Goal: Transaction & Acquisition: Purchase product/service

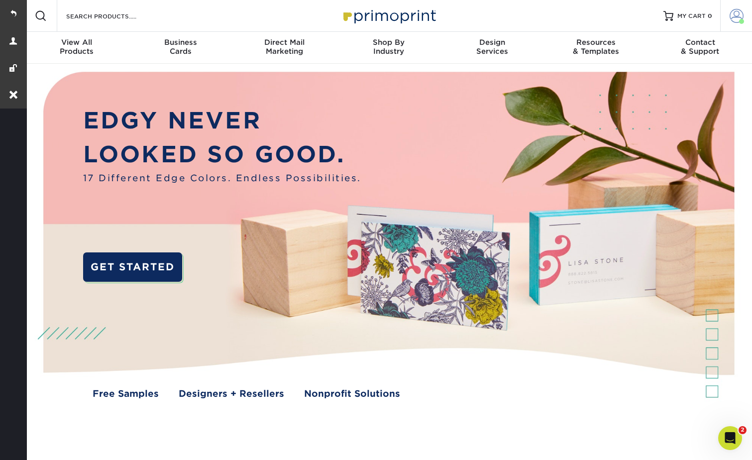
click at [728, 7] on link "Account" at bounding box center [736, 16] width 32 height 32
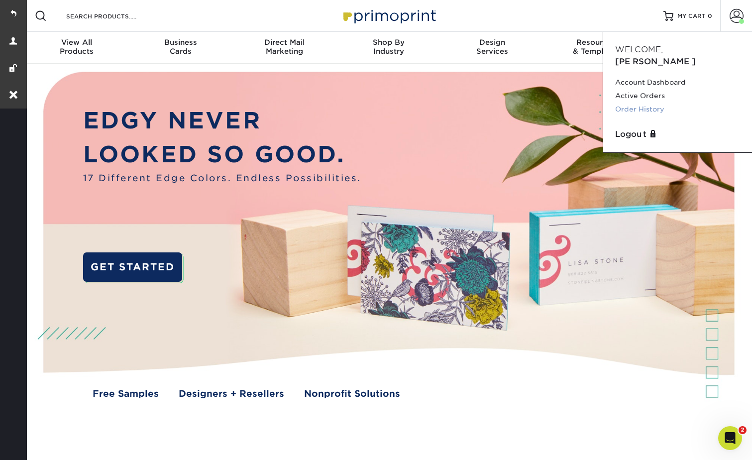
click at [645, 102] on link "Order History" at bounding box center [677, 108] width 125 height 13
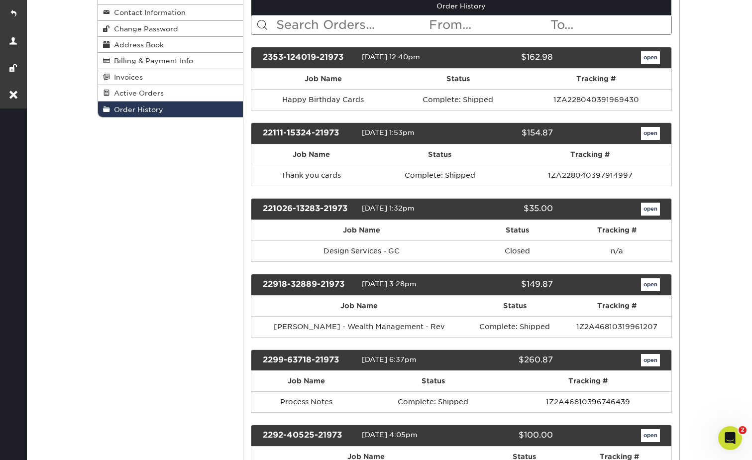
scroll to position [149, 0]
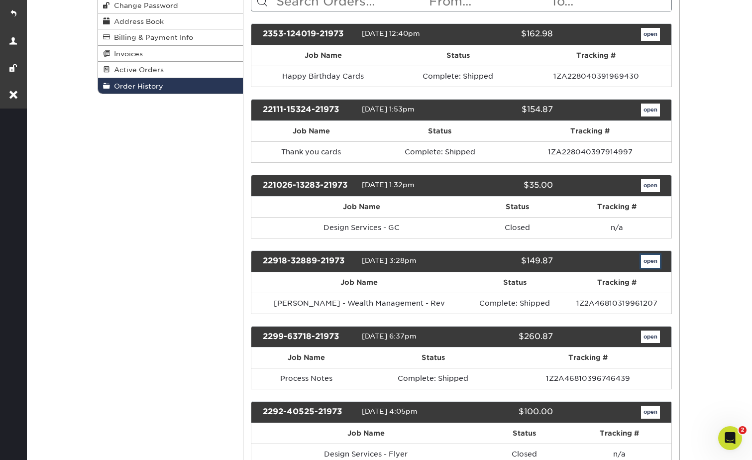
click at [651, 260] on link "open" at bounding box center [650, 261] width 19 height 13
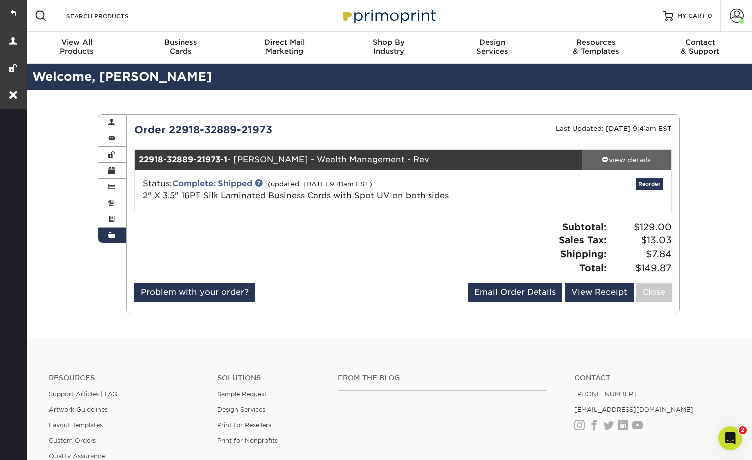
click at [604, 157] on span at bounding box center [605, 159] width 7 height 7
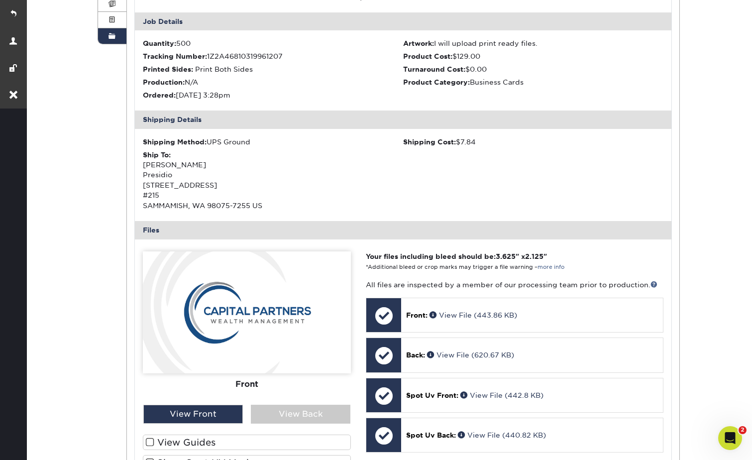
scroll to position [249, 0]
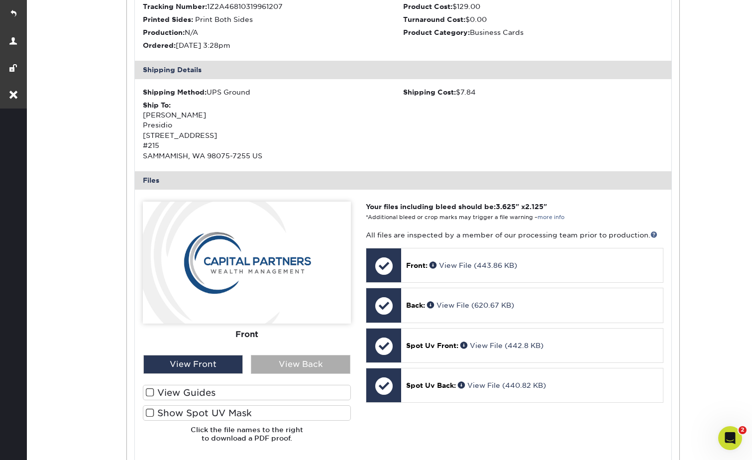
click at [301, 364] on div "View Back" at bounding box center [301, 364] width 100 height 19
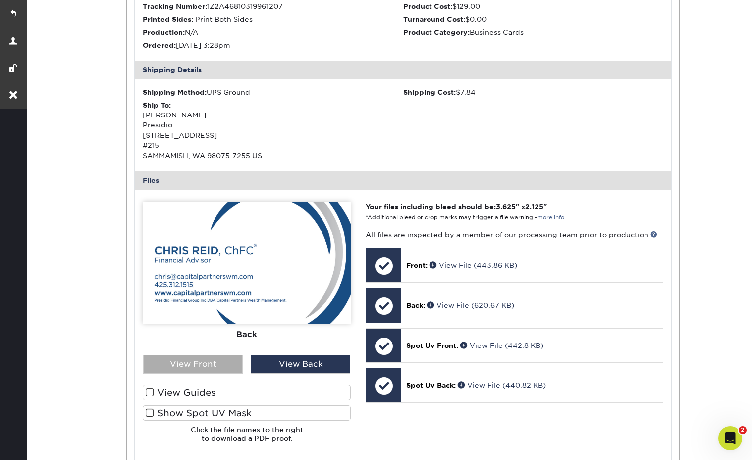
click at [219, 364] on div "View Front" at bounding box center [193, 364] width 100 height 19
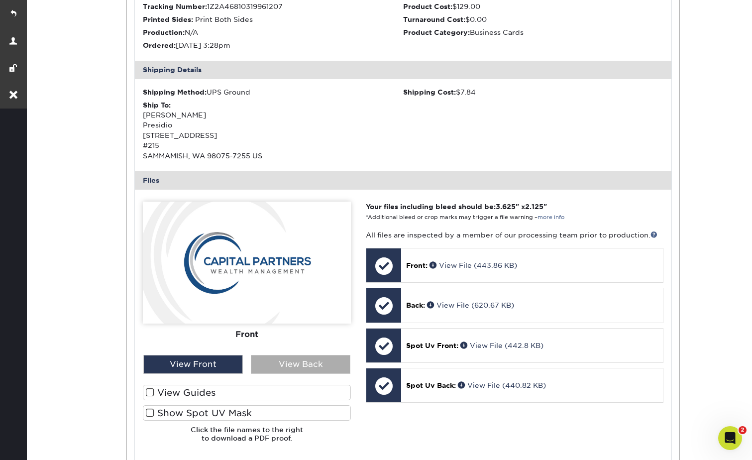
click at [299, 360] on div "View Back" at bounding box center [301, 364] width 100 height 19
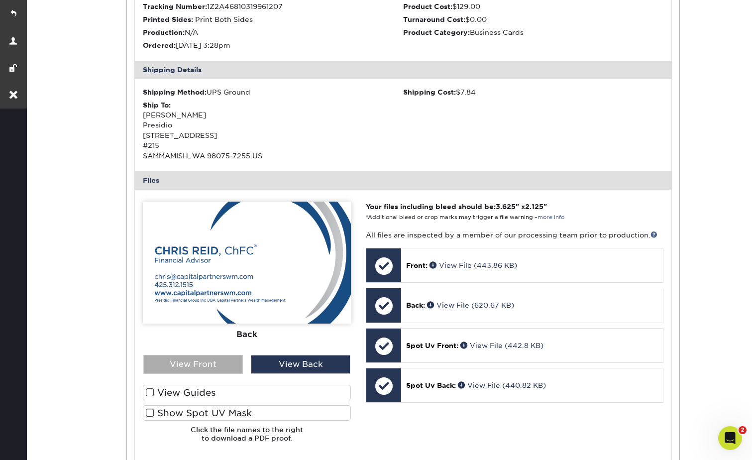
click at [219, 367] on div "View Front" at bounding box center [193, 364] width 100 height 19
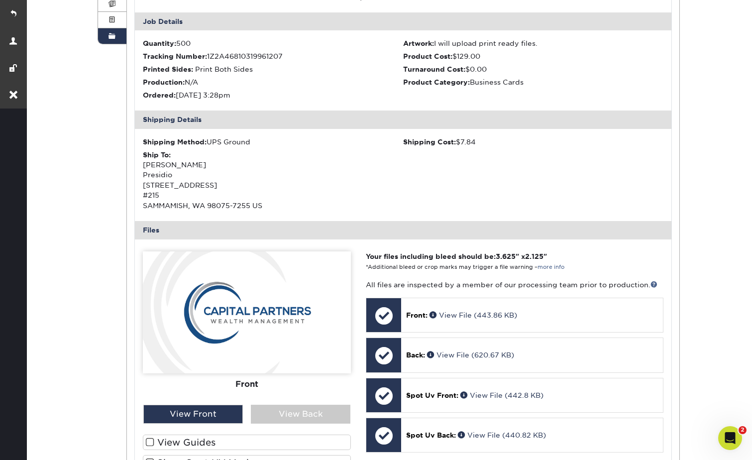
scroll to position [0, 0]
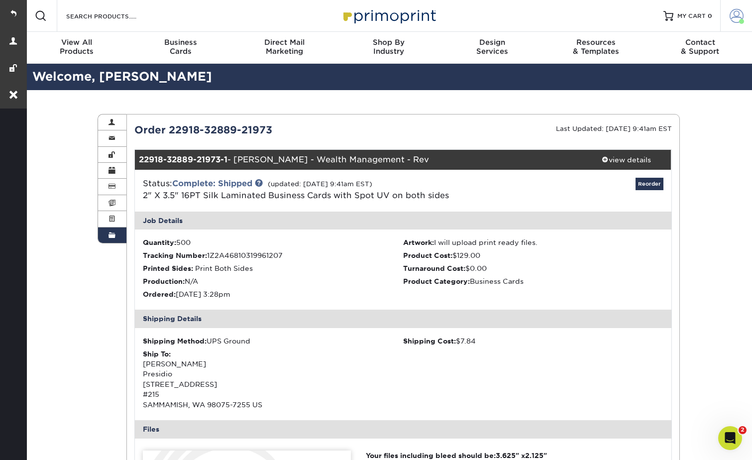
click at [726, 14] on link "Account" at bounding box center [736, 16] width 32 height 32
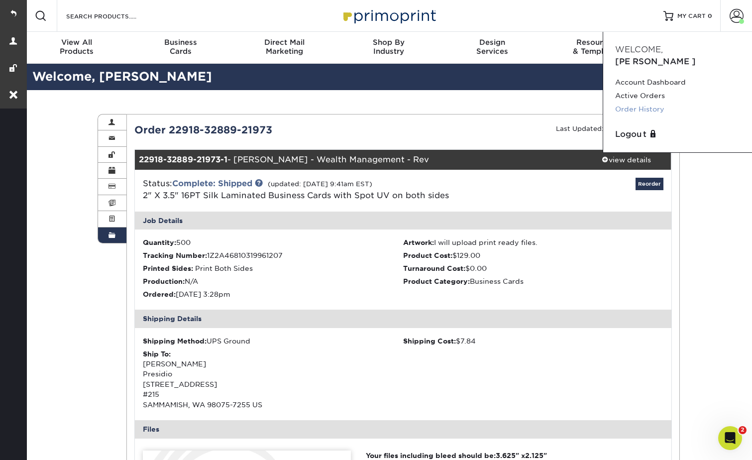
click at [647, 102] on link "Order History" at bounding box center [677, 108] width 125 height 13
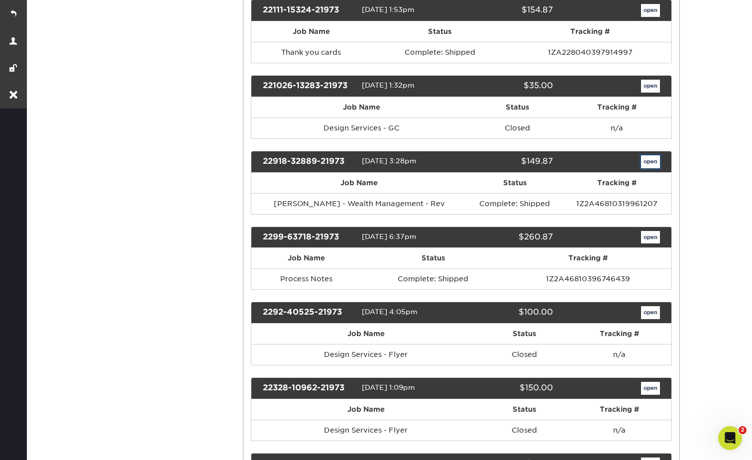
click at [649, 160] on link "open" at bounding box center [650, 161] width 19 height 13
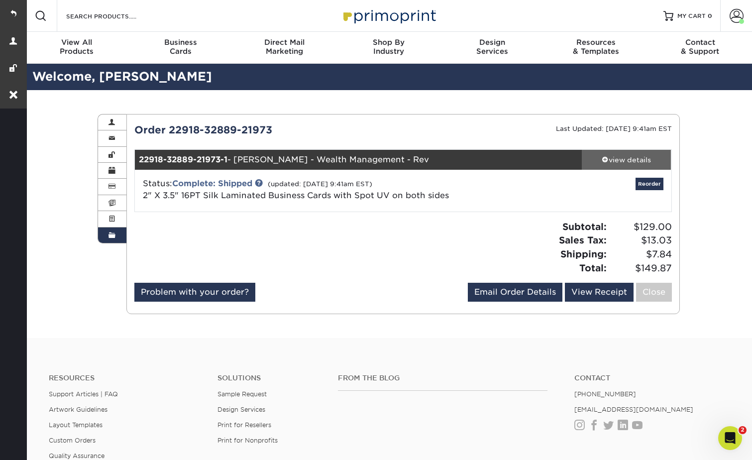
click at [607, 155] on div "view details" at bounding box center [627, 160] width 90 height 10
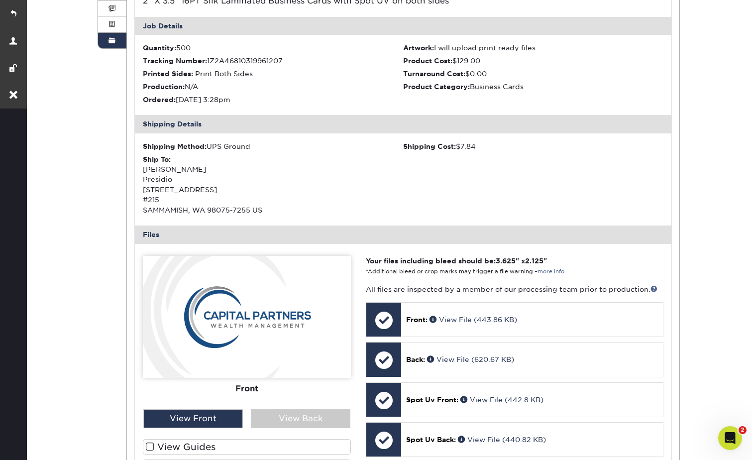
scroll to position [199, 0]
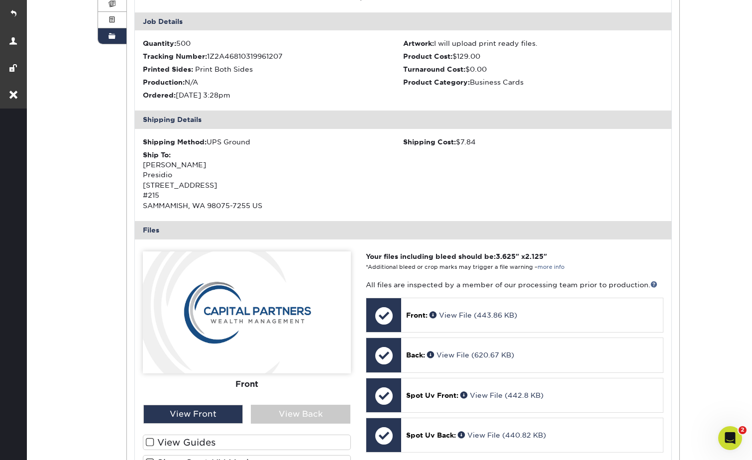
click at [293, 404] on div "Front Back" at bounding box center [247, 328] width 208 height 154
click at [291, 413] on div "View Back" at bounding box center [301, 413] width 100 height 19
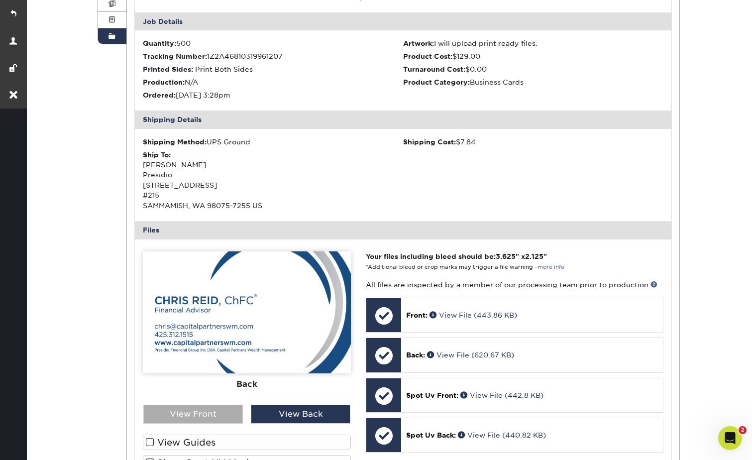
click at [200, 415] on div "View Front" at bounding box center [193, 413] width 100 height 19
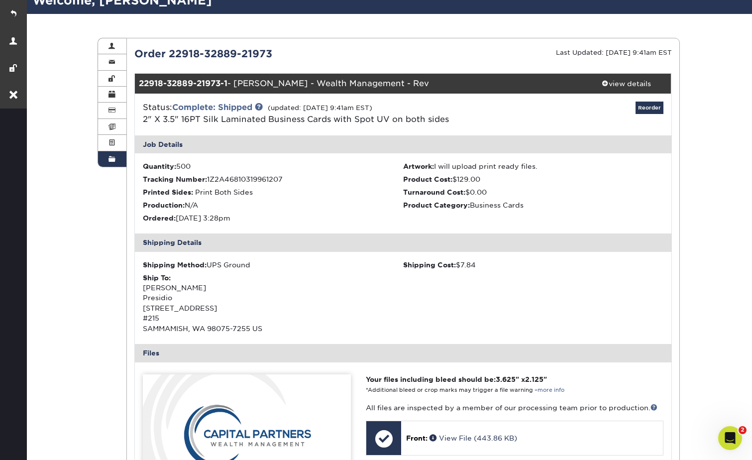
scroll to position [348, 0]
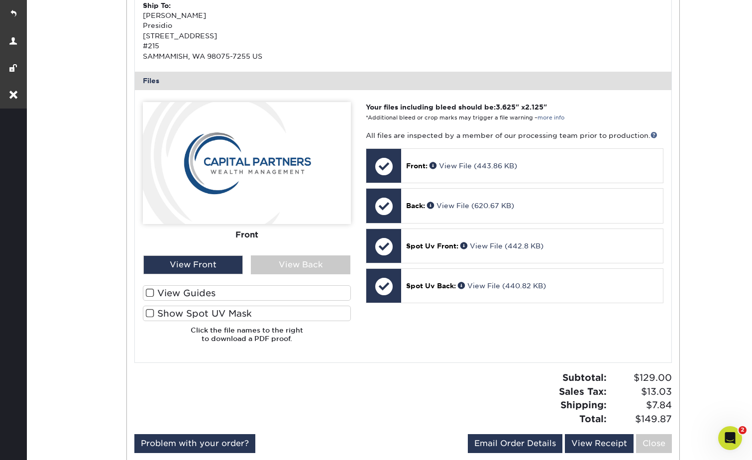
click at [276, 275] on div at bounding box center [247, 226] width 208 height 248
click at [283, 267] on div "View Back" at bounding box center [301, 264] width 100 height 19
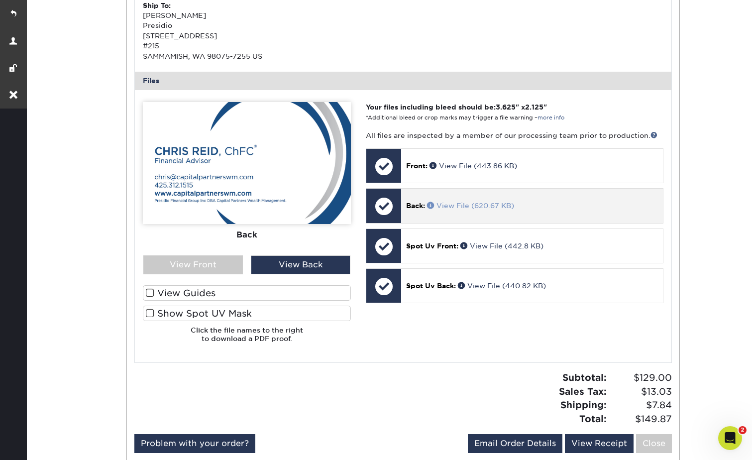
click at [432, 204] on span at bounding box center [431, 204] width 9 height 7
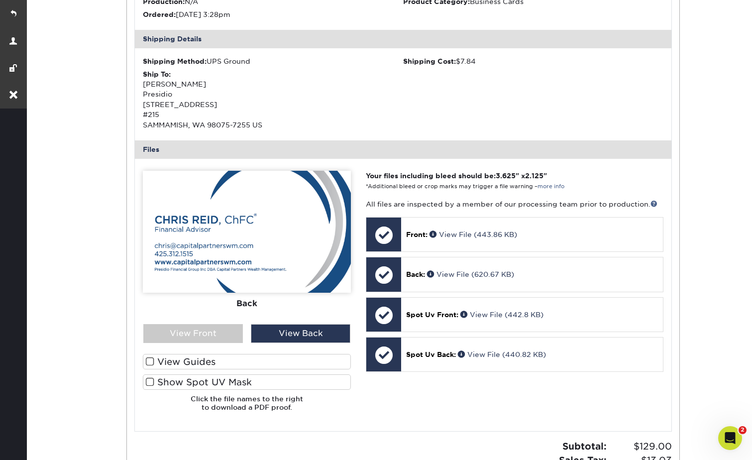
scroll to position [299, 0]
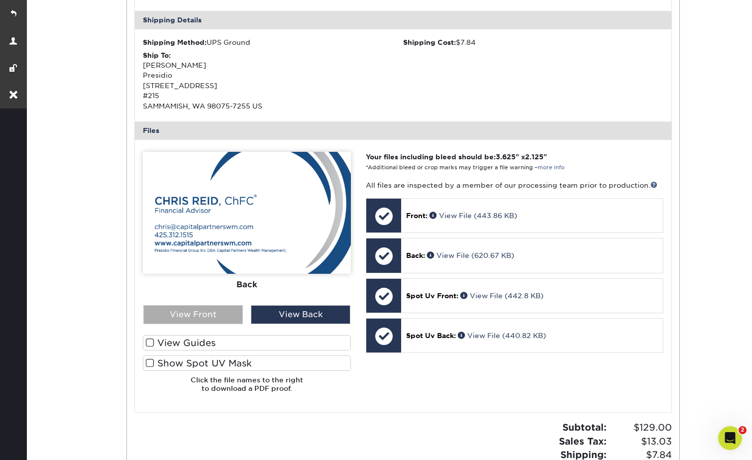
click at [203, 318] on div "View Front" at bounding box center [193, 314] width 100 height 19
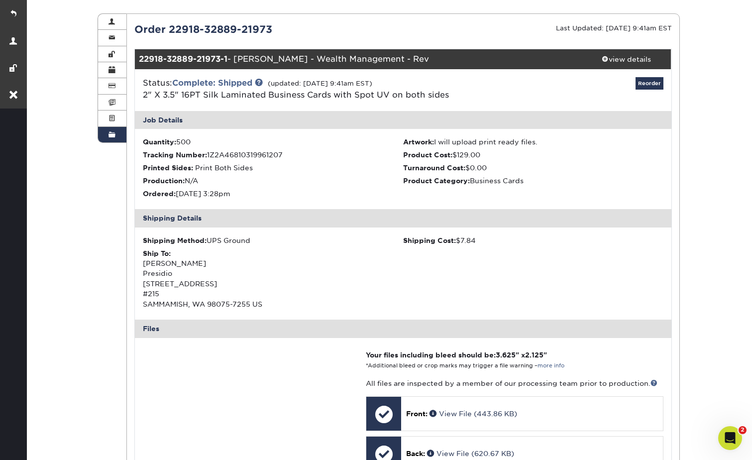
scroll to position [100, 0]
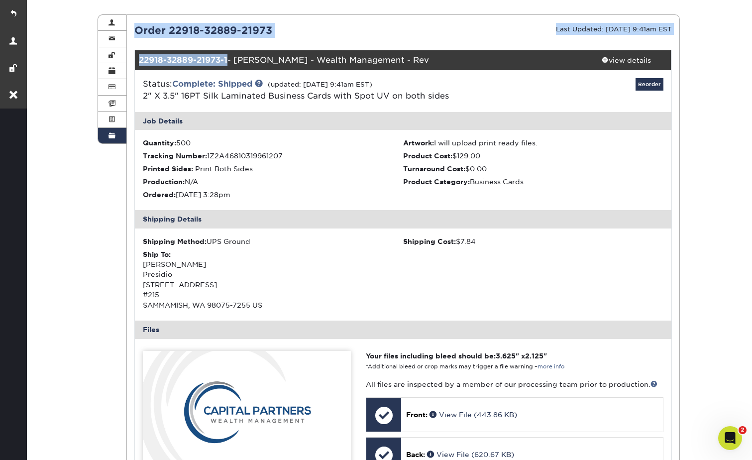
drag, startPoint x: 229, startPoint y: 59, endPoint x: 128, endPoint y: 52, distance: 100.7
click at [128, 52] on div "Current Orders 0 Active 0 Missing Files Pending Proofs $0.00" at bounding box center [403, 364] width 552 height 683
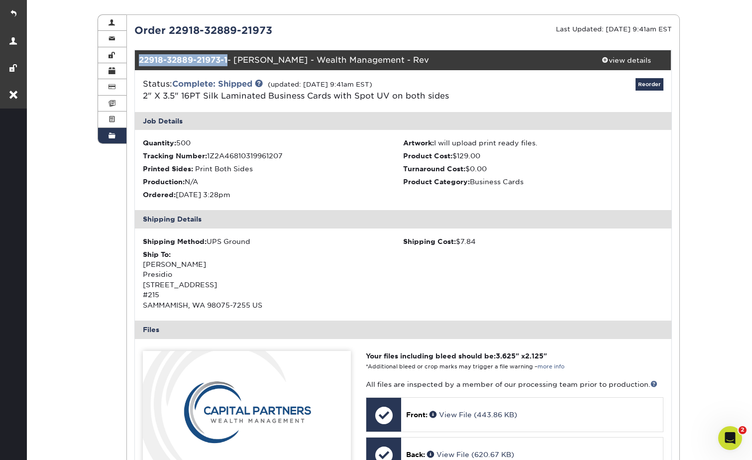
copy strong "22918-32889-21973-1"
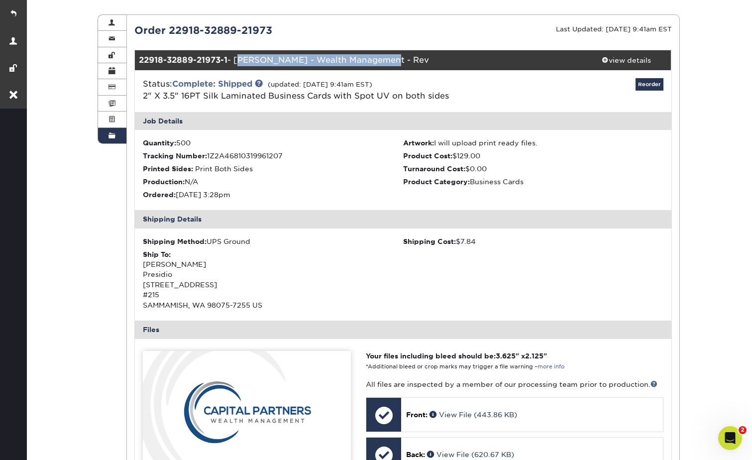
drag, startPoint x: 401, startPoint y: 60, endPoint x: 237, endPoint y: 62, distance: 163.7
click at [237, 62] on div "22918-32889-21973-1 - Chris - Wealth Management - Rev" at bounding box center [358, 60] width 447 height 20
copy div "Chris - Wealth Management - Rev"
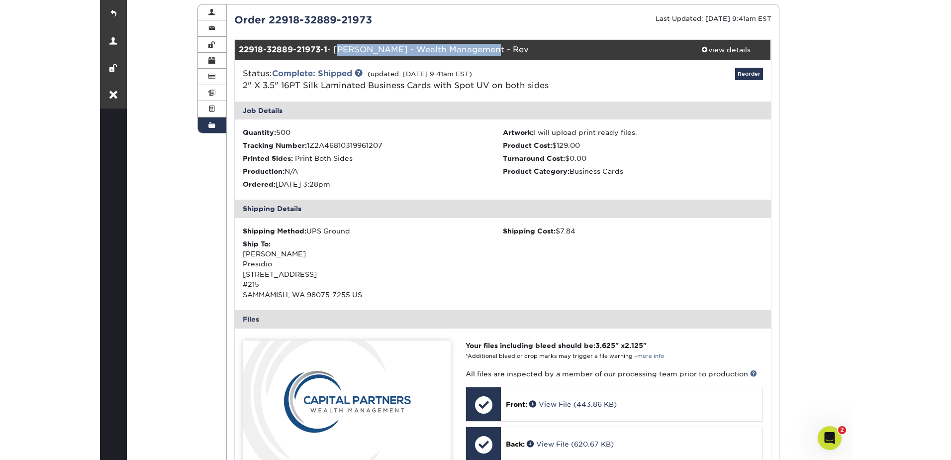
scroll to position [0, 0]
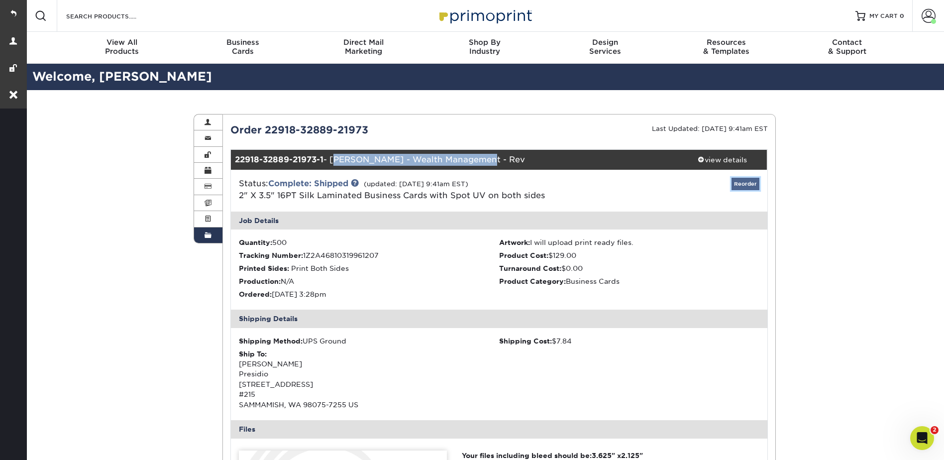
click at [746, 188] on link "Reorder" at bounding box center [745, 184] width 28 height 12
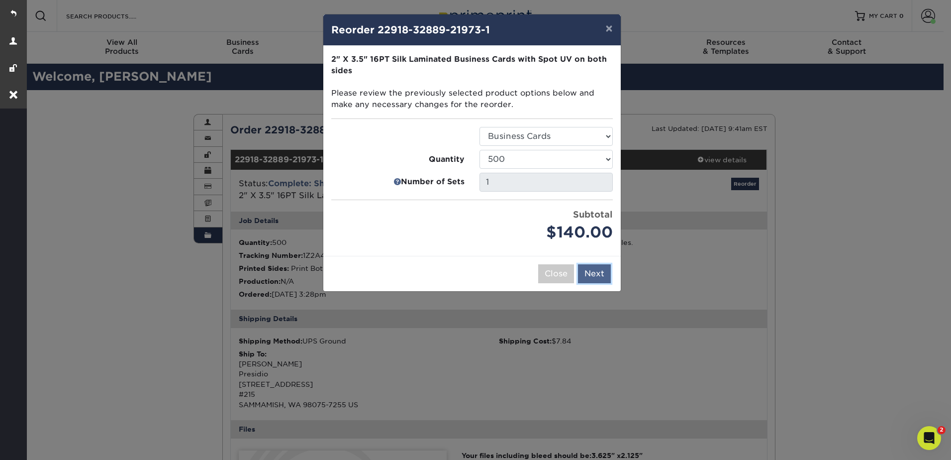
click at [596, 272] on button "Next" at bounding box center [594, 273] width 33 height 19
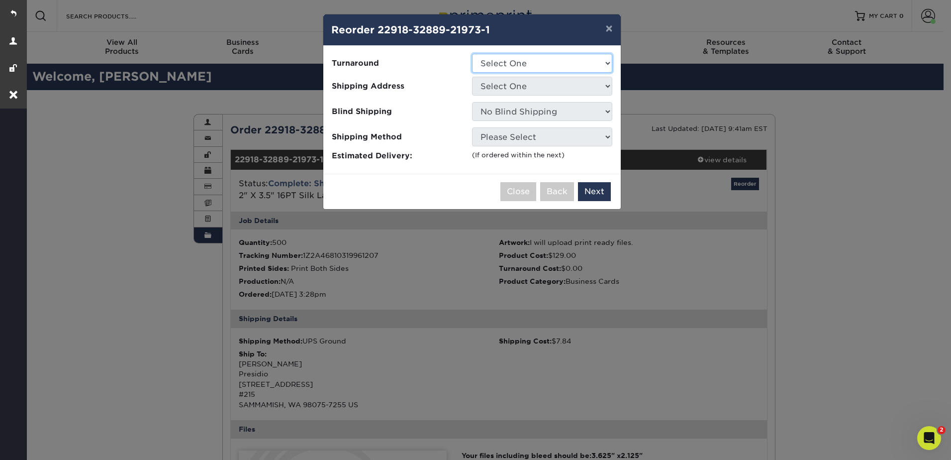
click at [501, 65] on select "Select One 2-4 Business Days" at bounding box center [542, 63] width 140 height 19
select select "a02e7c76-bdf4-4cc9-8b1d-1aa03151ab1e"
click at [472, 54] on select "Select One 2-4 Business Days" at bounding box center [542, 63] width 140 height 19
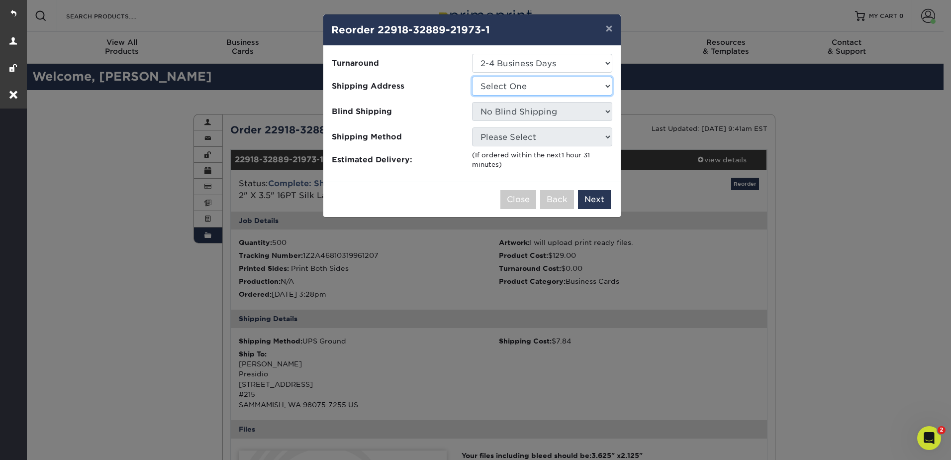
click at [501, 81] on select "Select One 3020 Issaquah Pine Lake Rd #215" at bounding box center [542, 86] width 140 height 19
select select "107627"
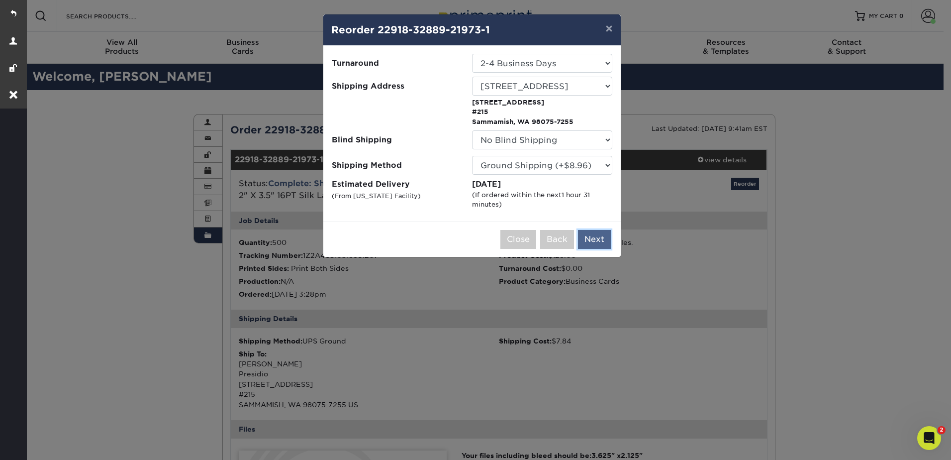
click at [597, 234] on button "Next" at bounding box center [594, 239] width 33 height 19
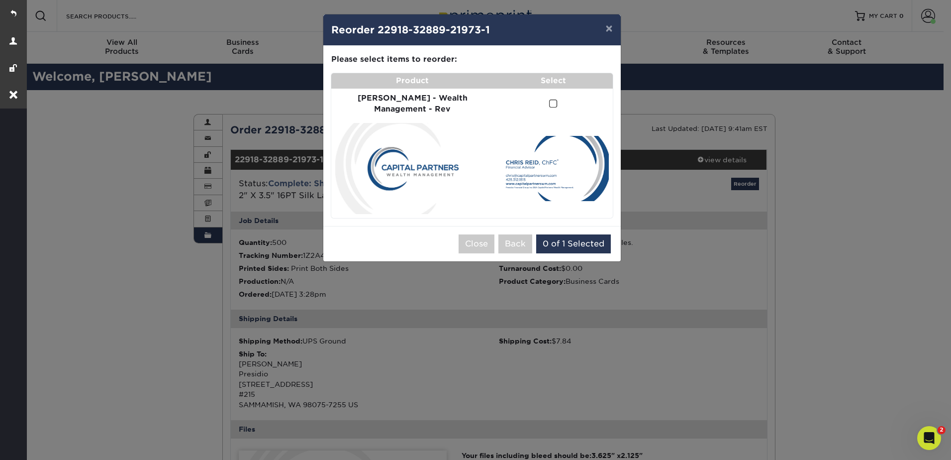
click at [550, 99] on span at bounding box center [553, 103] width 8 height 9
click at [0, 0] on input "checkbox" at bounding box center [0, 0] width 0 height 0
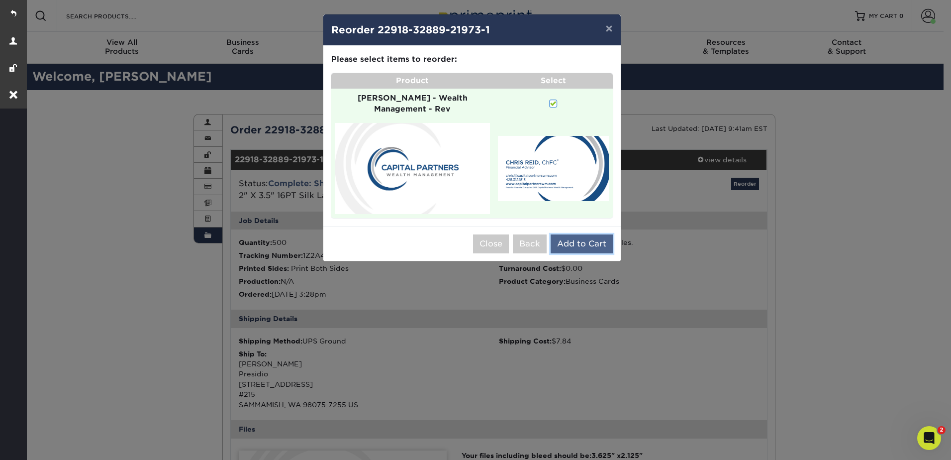
click at [589, 234] on button "Add to Cart" at bounding box center [582, 243] width 62 height 19
